Goal: Task Accomplishment & Management: Manage account settings

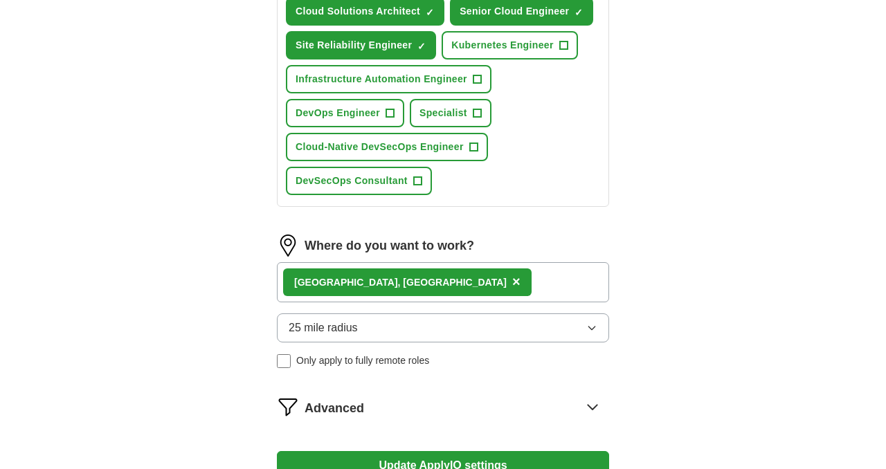
scroll to position [616, 0]
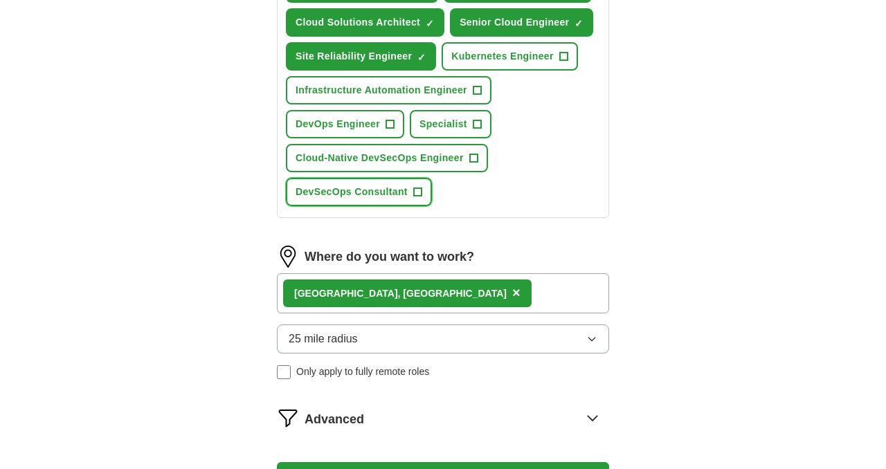
click at [388, 190] on span "DevSecOps Consultant" at bounding box center [352, 192] width 112 height 15
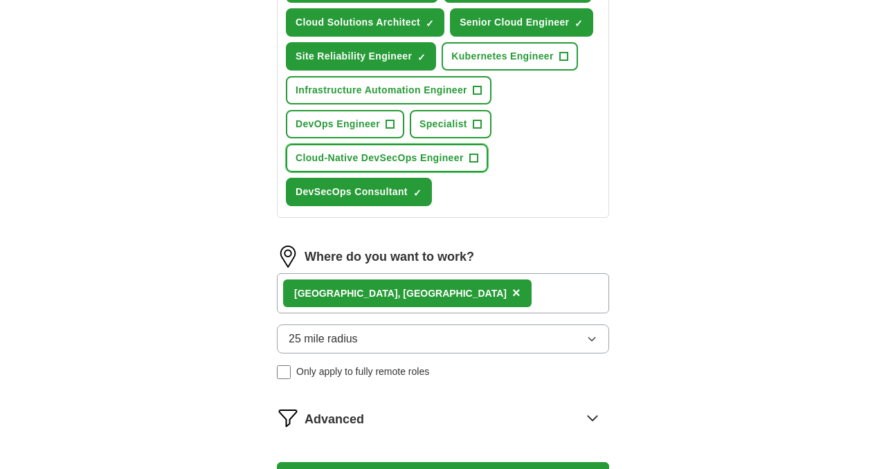
click at [384, 162] on span "Cloud-Native DevSecOps Engineer" at bounding box center [380, 158] width 168 height 15
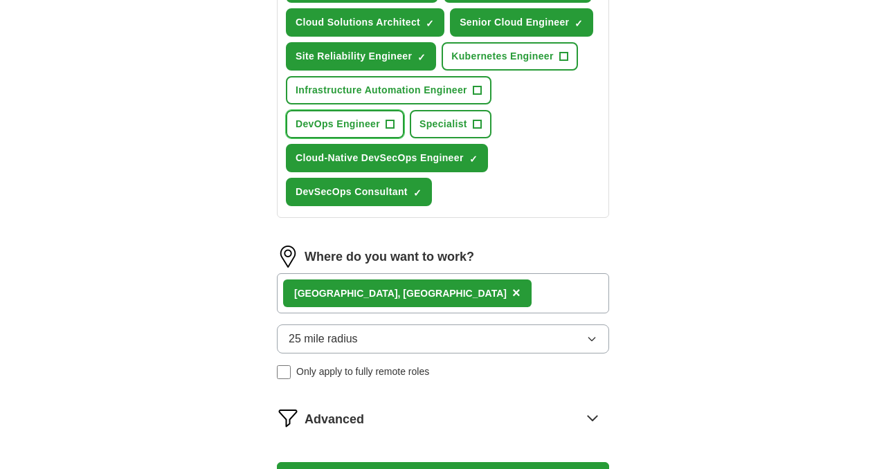
click at [370, 131] on span "DevOps Engineer" at bounding box center [338, 124] width 84 height 15
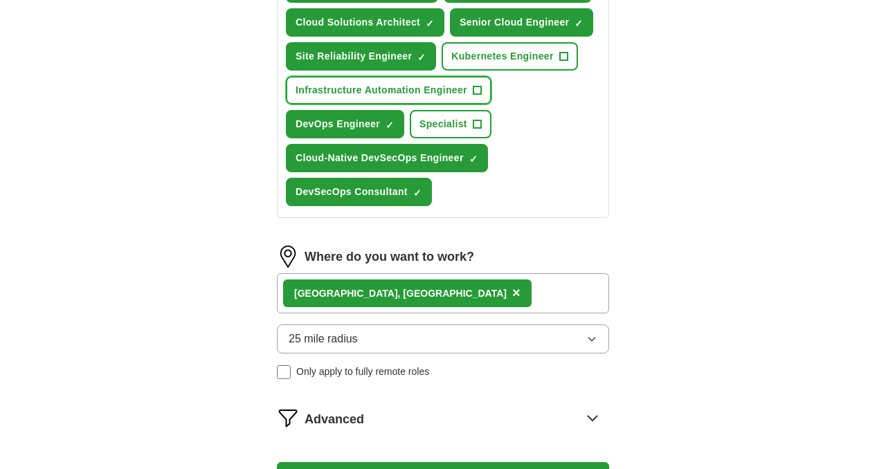
click at [395, 98] on span "Infrastructure Automation Engineer" at bounding box center [382, 90] width 172 height 15
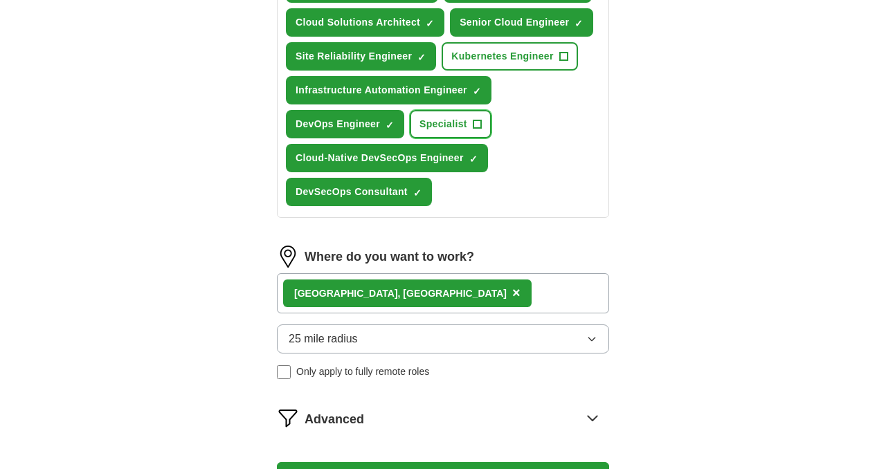
click at [442, 116] on button "Specialist +" at bounding box center [451, 124] width 82 height 28
click at [503, 53] on span "Kubernetes Engineer" at bounding box center [502, 56] width 102 height 15
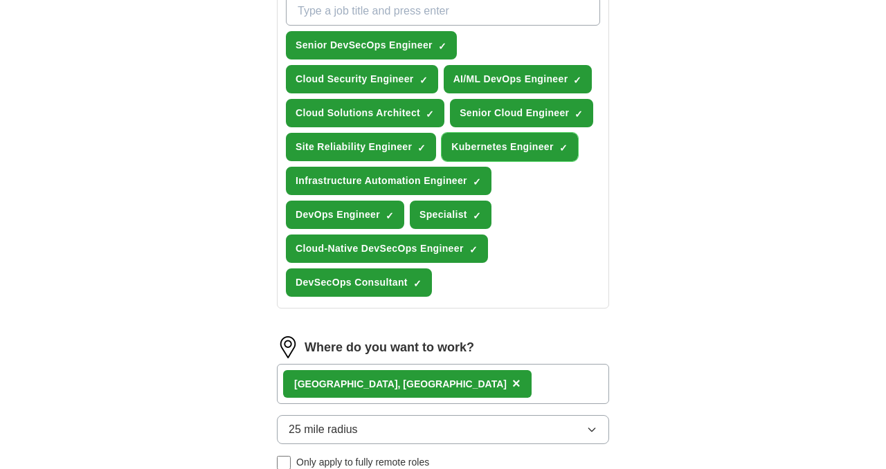
scroll to position [843, 0]
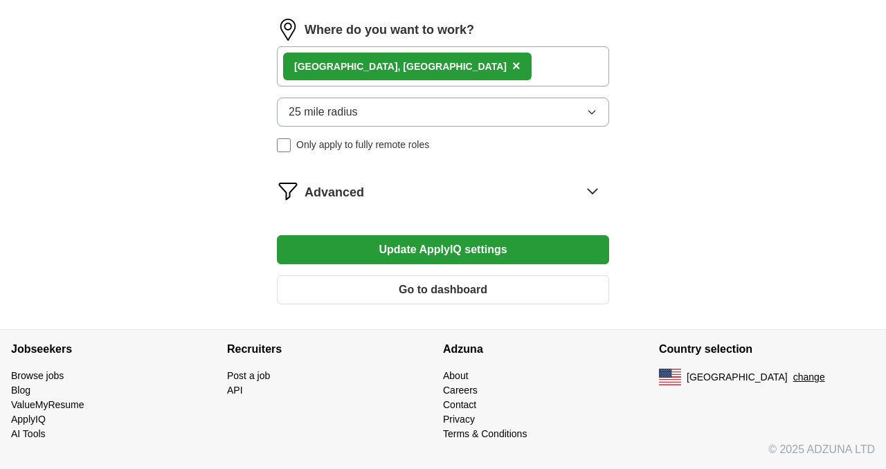
click at [439, 249] on button "Update ApplyIQ settings" at bounding box center [443, 249] width 332 height 29
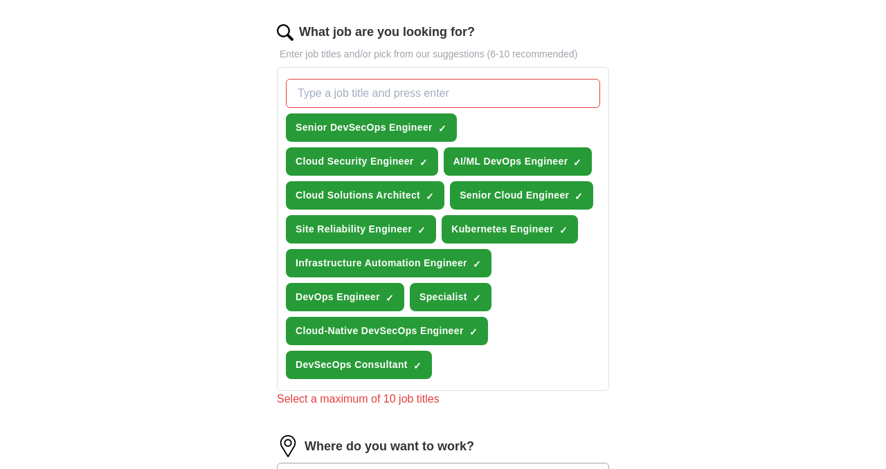
scroll to position [439, 0]
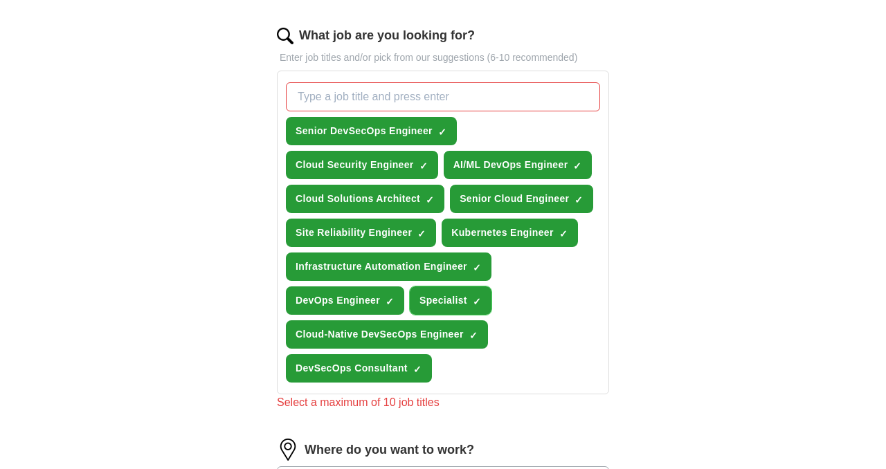
click at [460, 296] on span "Specialist" at bounding box center [444, 301] width 48 height 15
click at [436, 336] on span "Cloud-Native DevSecOps Engineer" at bounding box center [380, 334] width 168 height 15
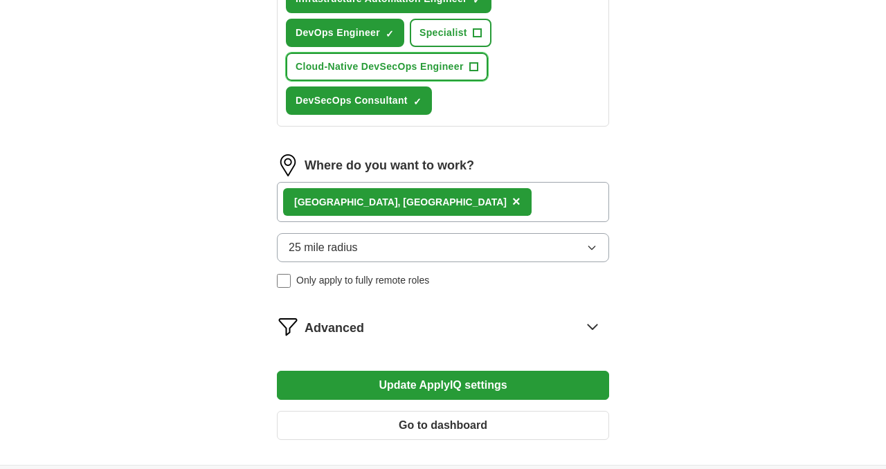
scroll to position [843, 0]
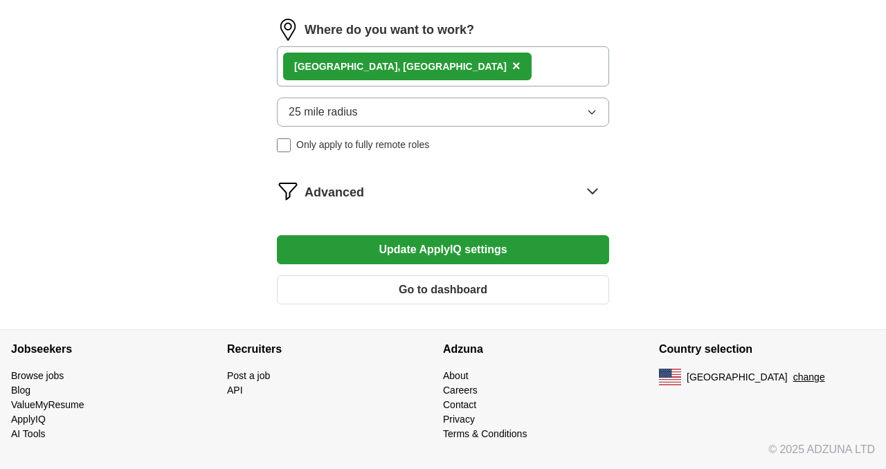
click at [472, 240] on button "Update ApplyIQ settings" at bounding box center [443, 249] width 332 height 29
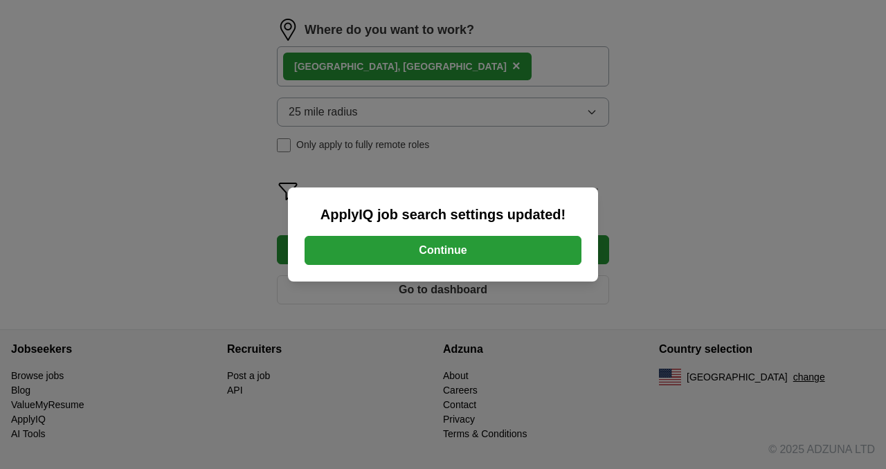
click at [460, 249] on button "Continue" at bounding box center [443, 250] width 277 height 29
